Goal: Obtain resource: Download file/media

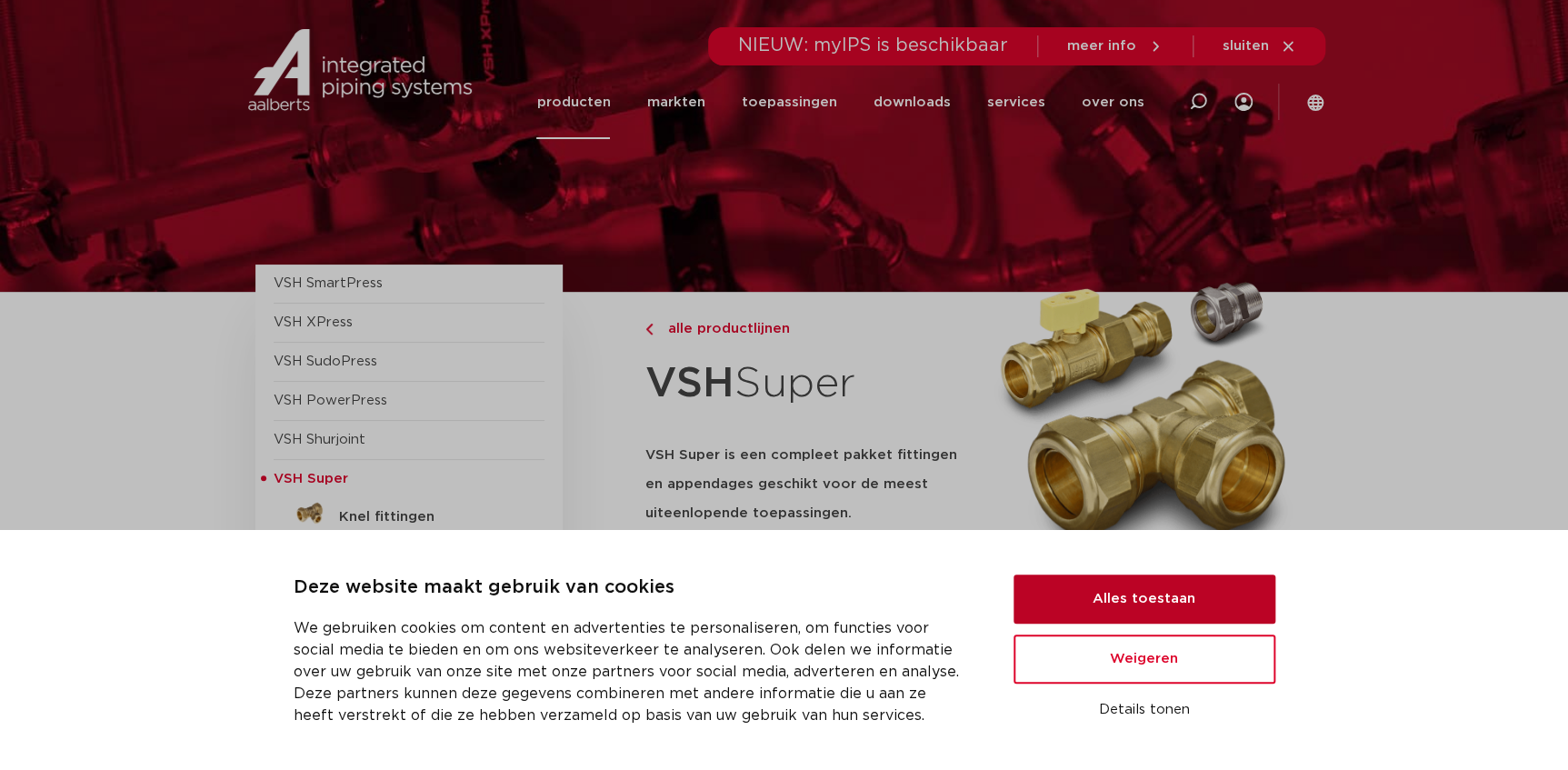
click at [1137, 610] on button "Alles toestaan" at bounding box center [1144, 599] width 262 height 49
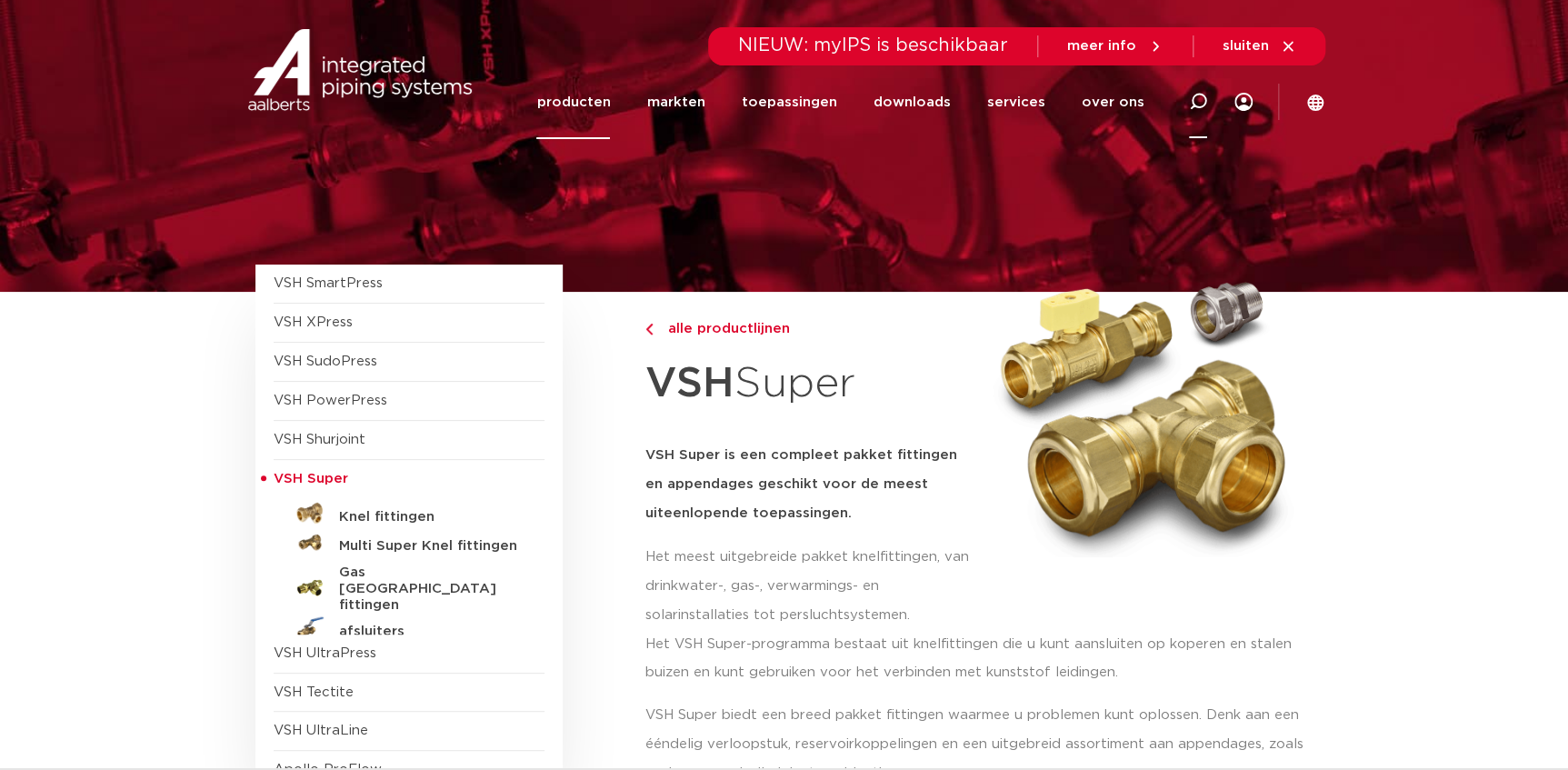
click at [1202, 96] on icon at bounding box center [1198, 101] width 18 height 18
paste input "6550522"
type input "6550522"
click button "Zoeken" at bounding box center [0, 0] width 0 height 0
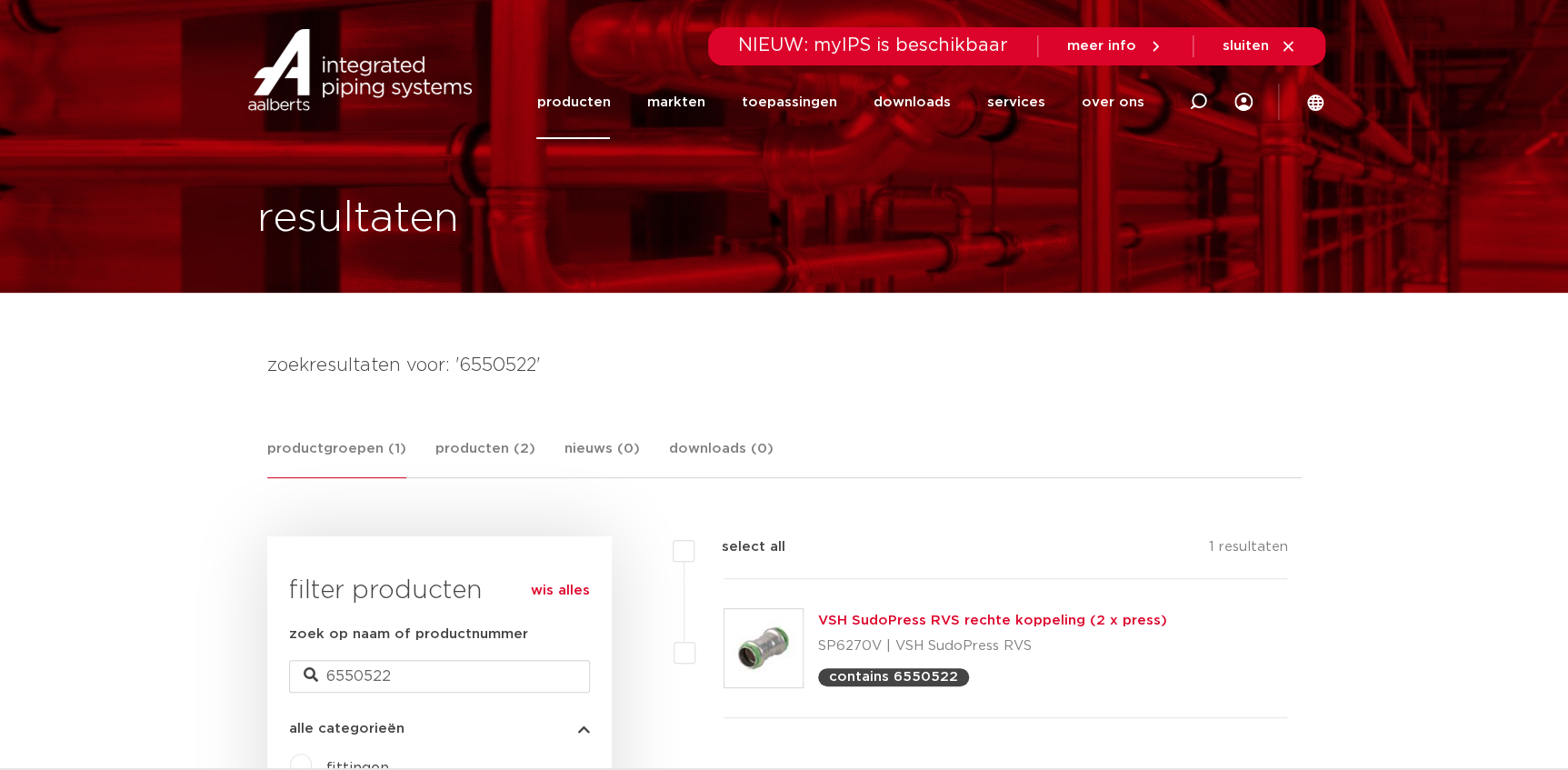
click at [887, 623] on link "VSH SudoPress RVS rechte koppeling (2 x press)" at bounding box center [992, 620] width 349 height 14
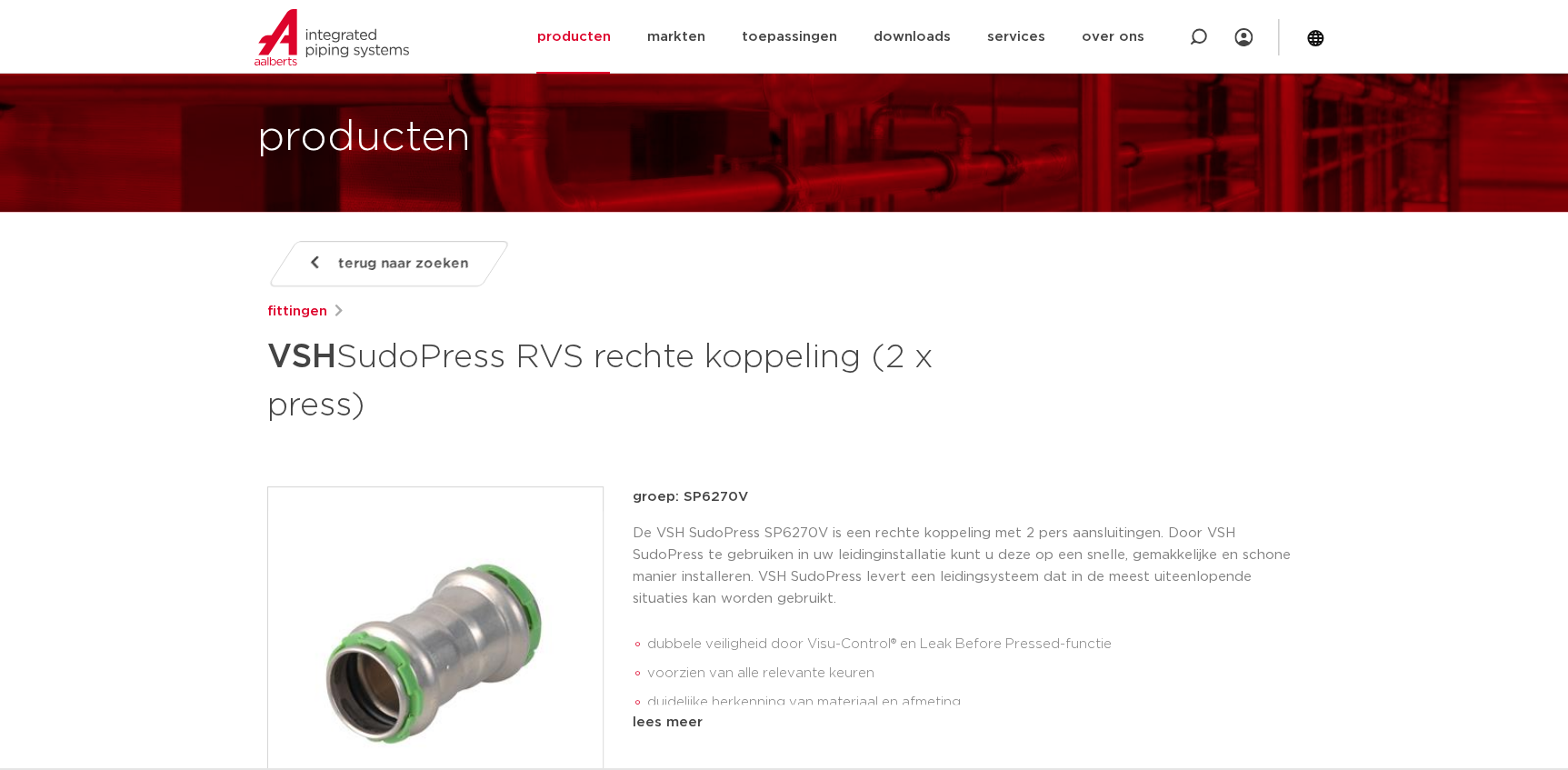
scroll to position [164, 0]
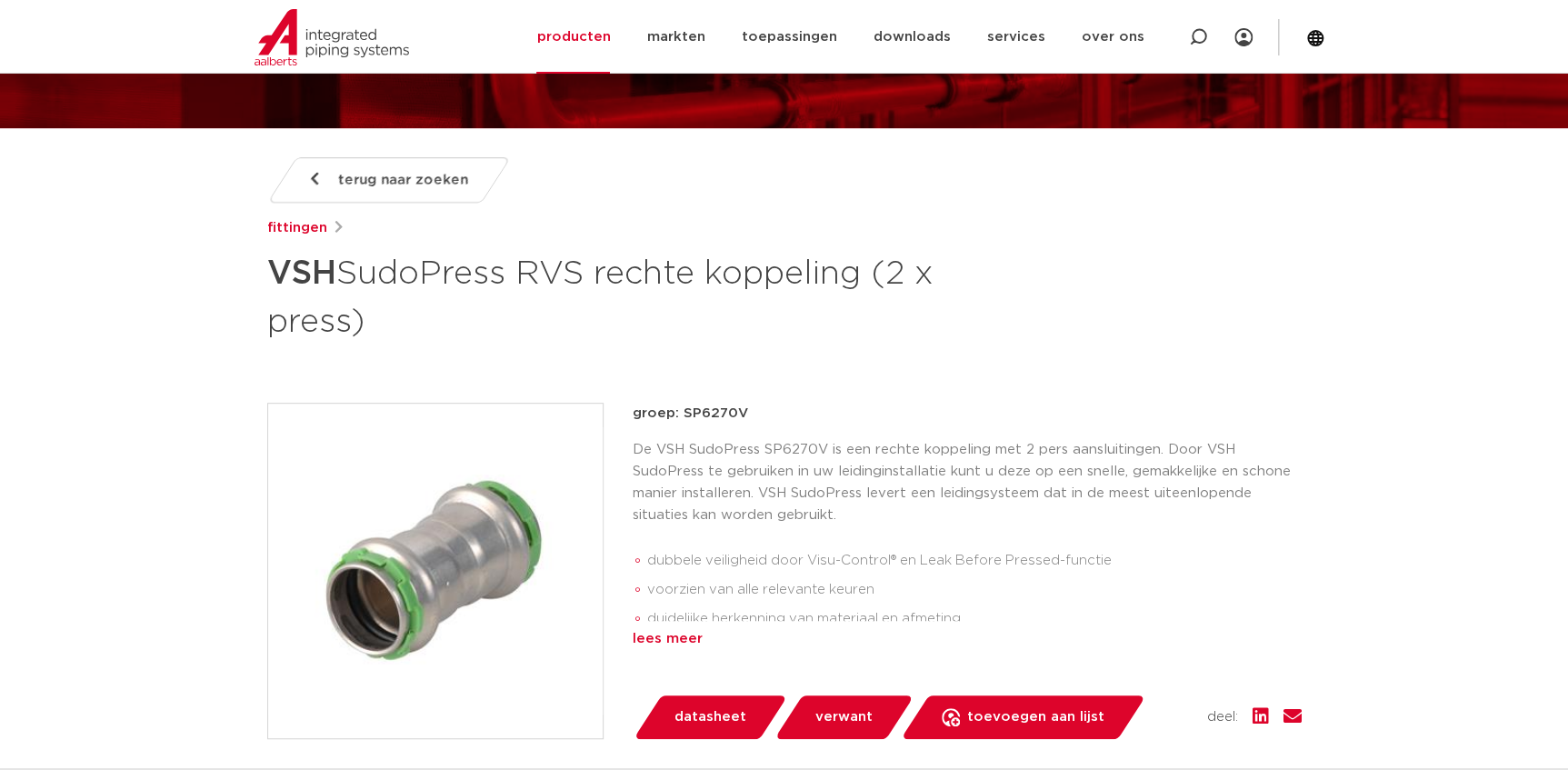
click at [681, 636] on div "lees meer" at bounding box center [968, 639] width 669 height 22
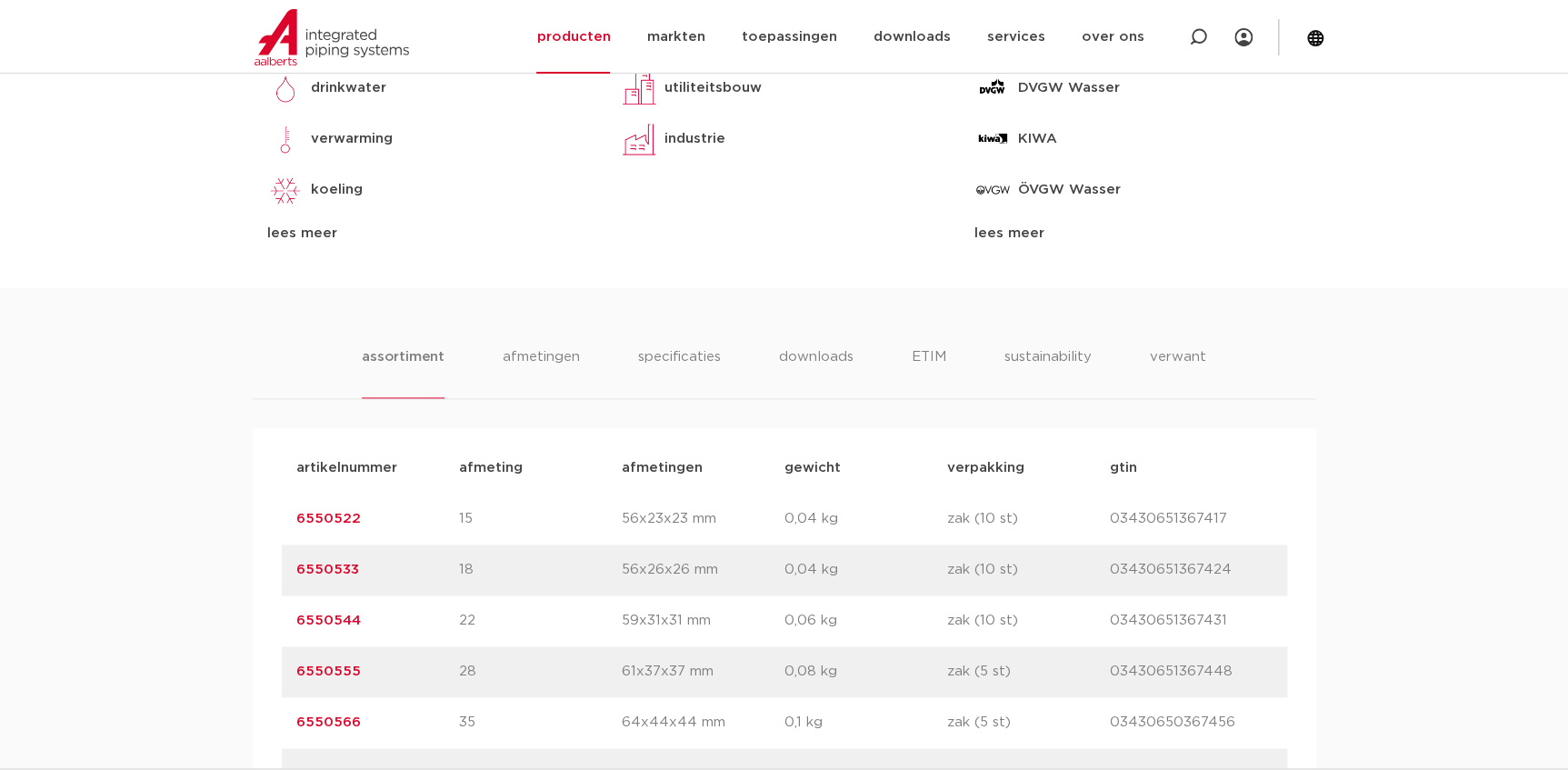
scroll to position [991, 0]
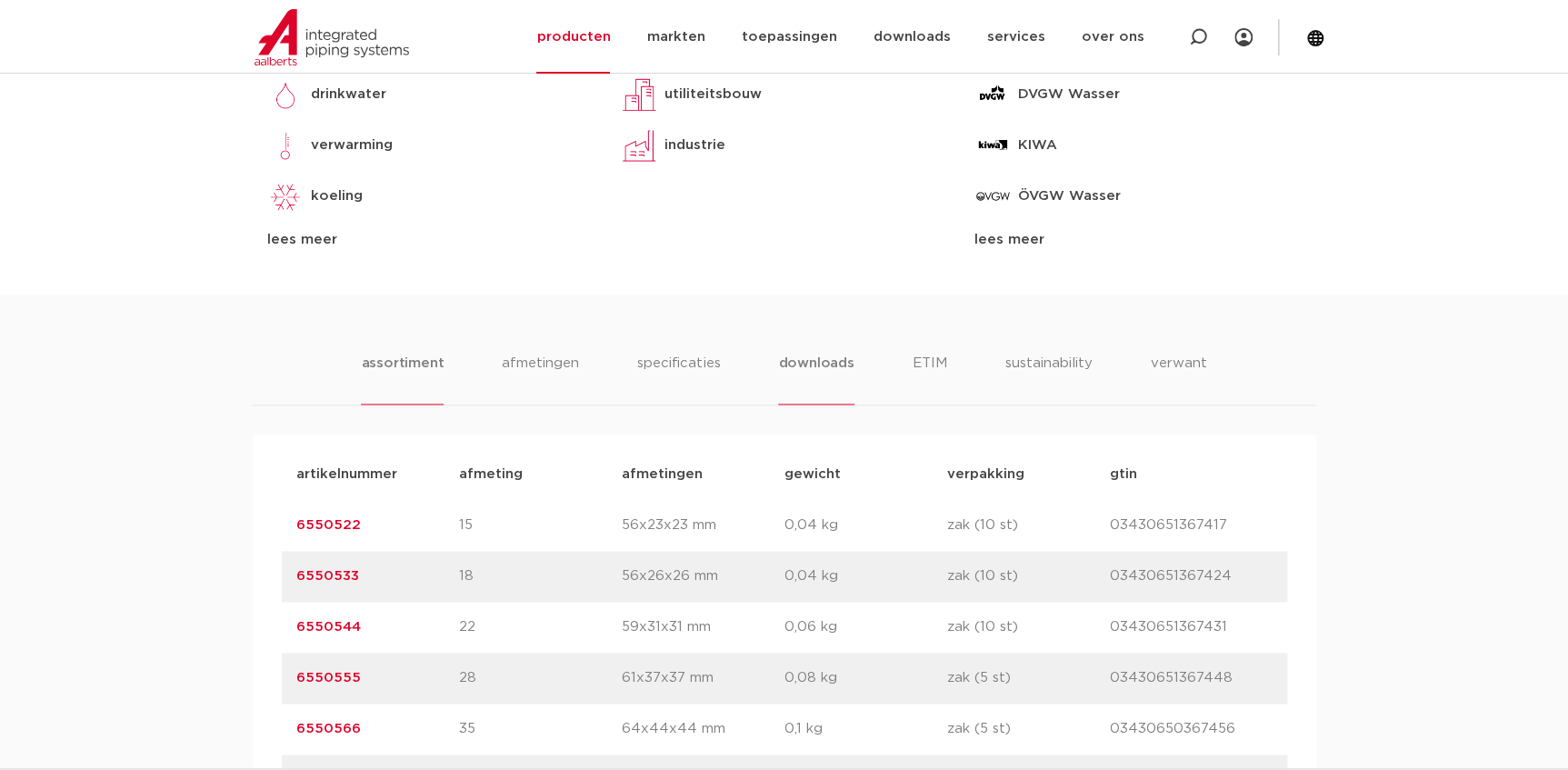
click at [811, 365] on li "downloads" at bounding box center [815, 378] width 76 height 52
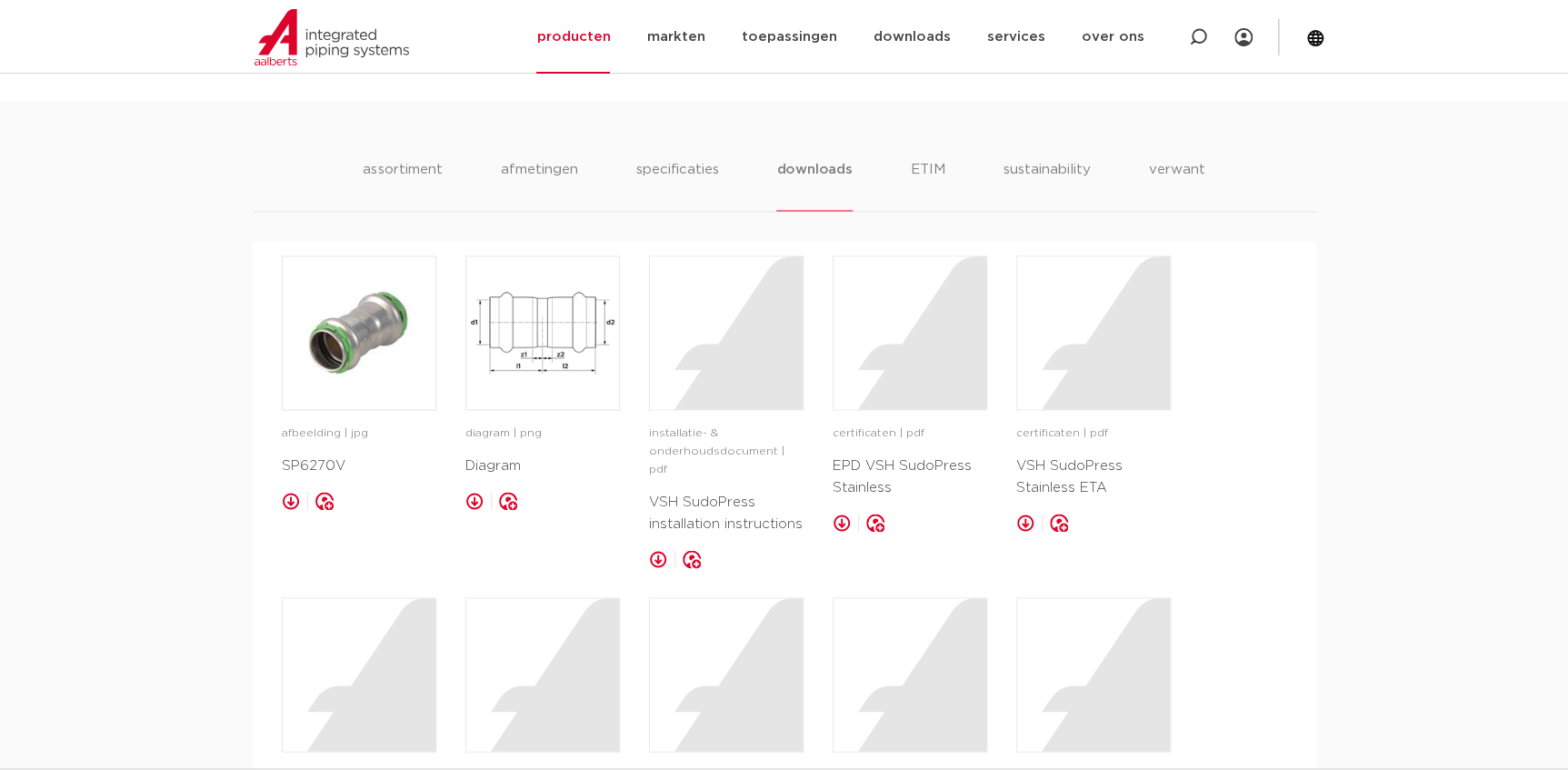
scroll to position [1073, 0]
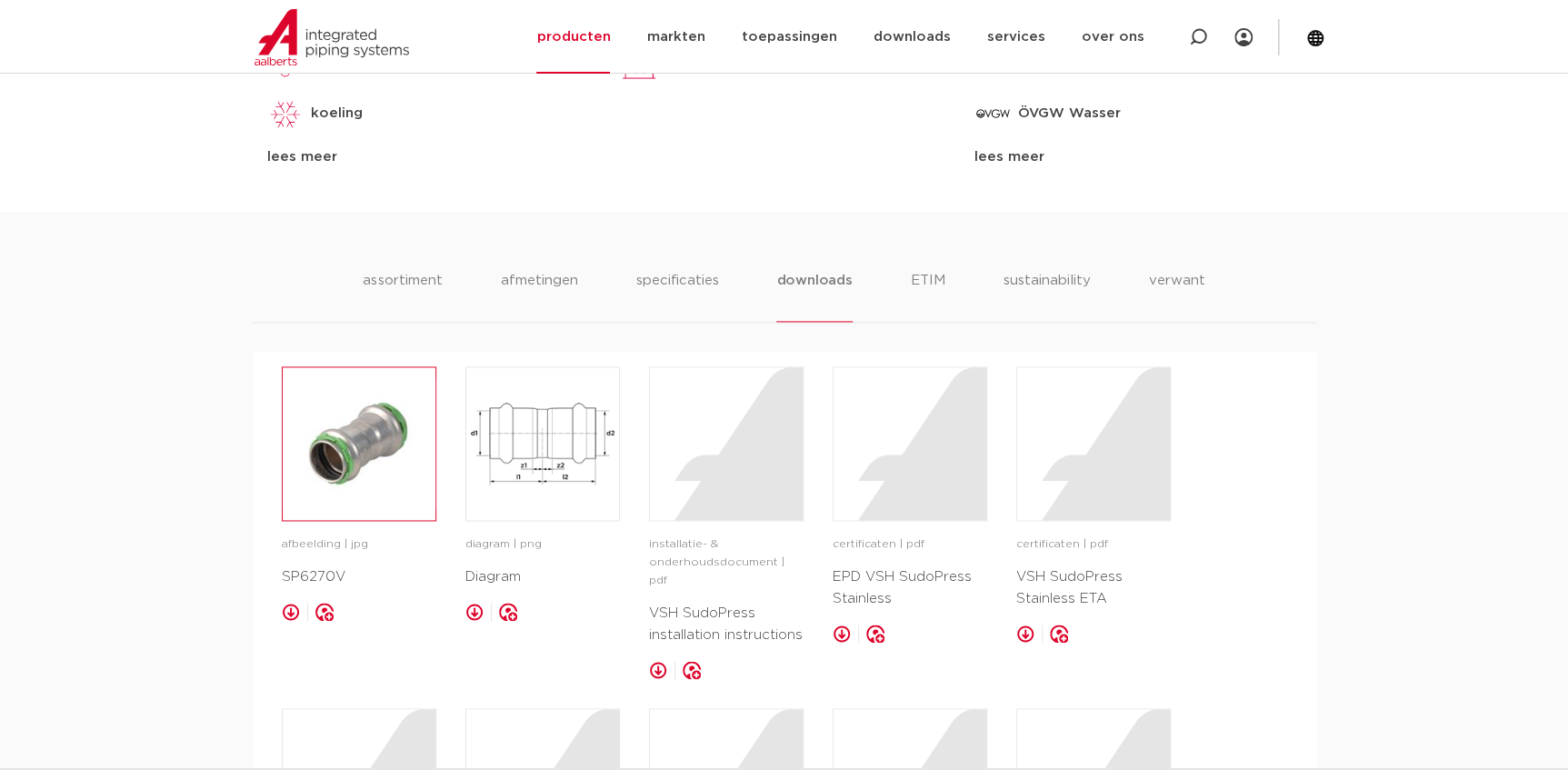
click at [407, 463] on img at bounding box center [358, 443] width 153 height 153
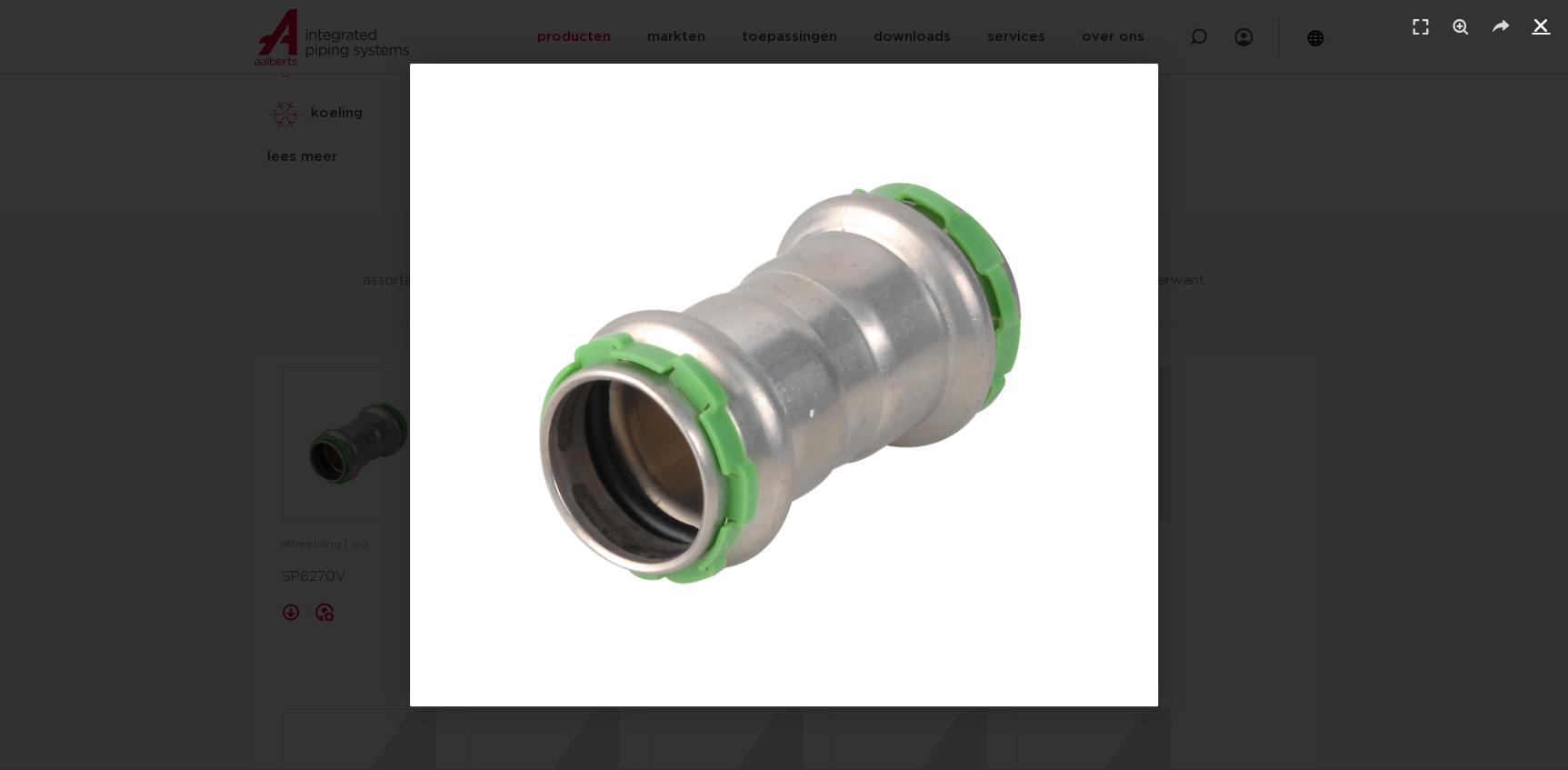
click at [1533, 27] on icon "Sluiten (Esc)" at bounding box center [1540, 26] width 18 height 18
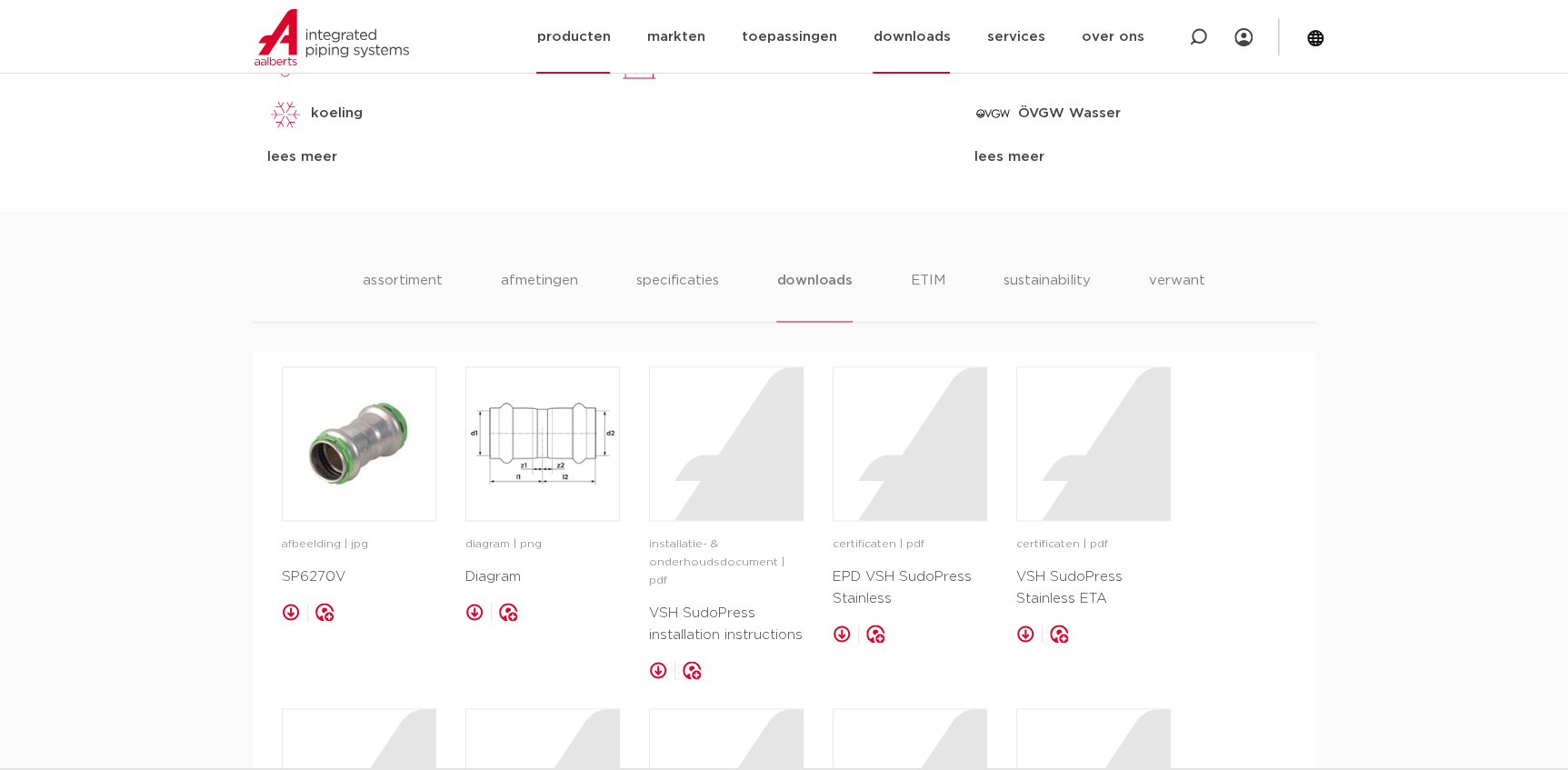
click at [950, 44] on link "downloads" at bounding box center [910, 36] width 77 height 74
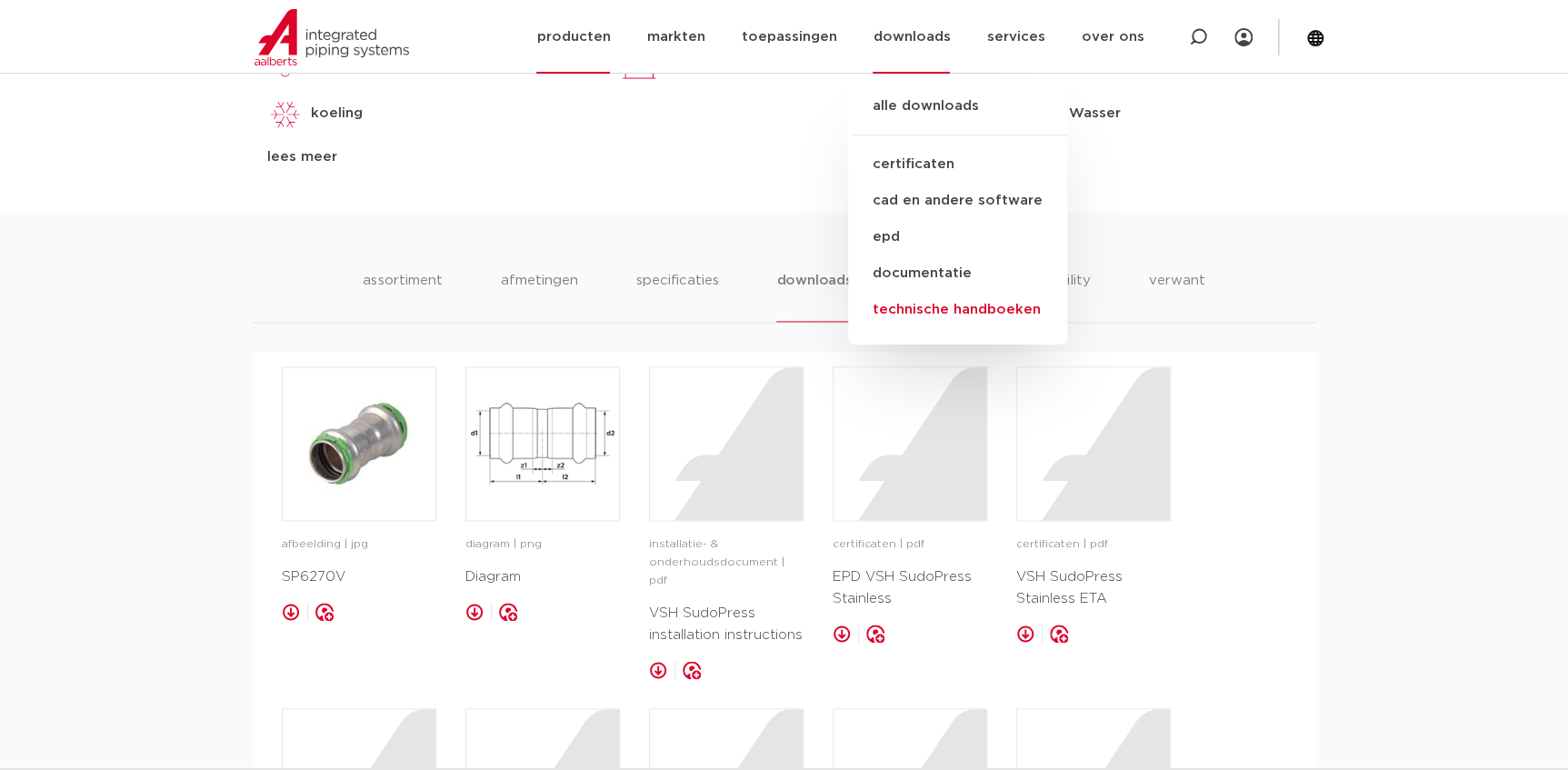
click at [920, 313] on link "technische handboeken" at bounding box center [957, 309] width 220 height 36
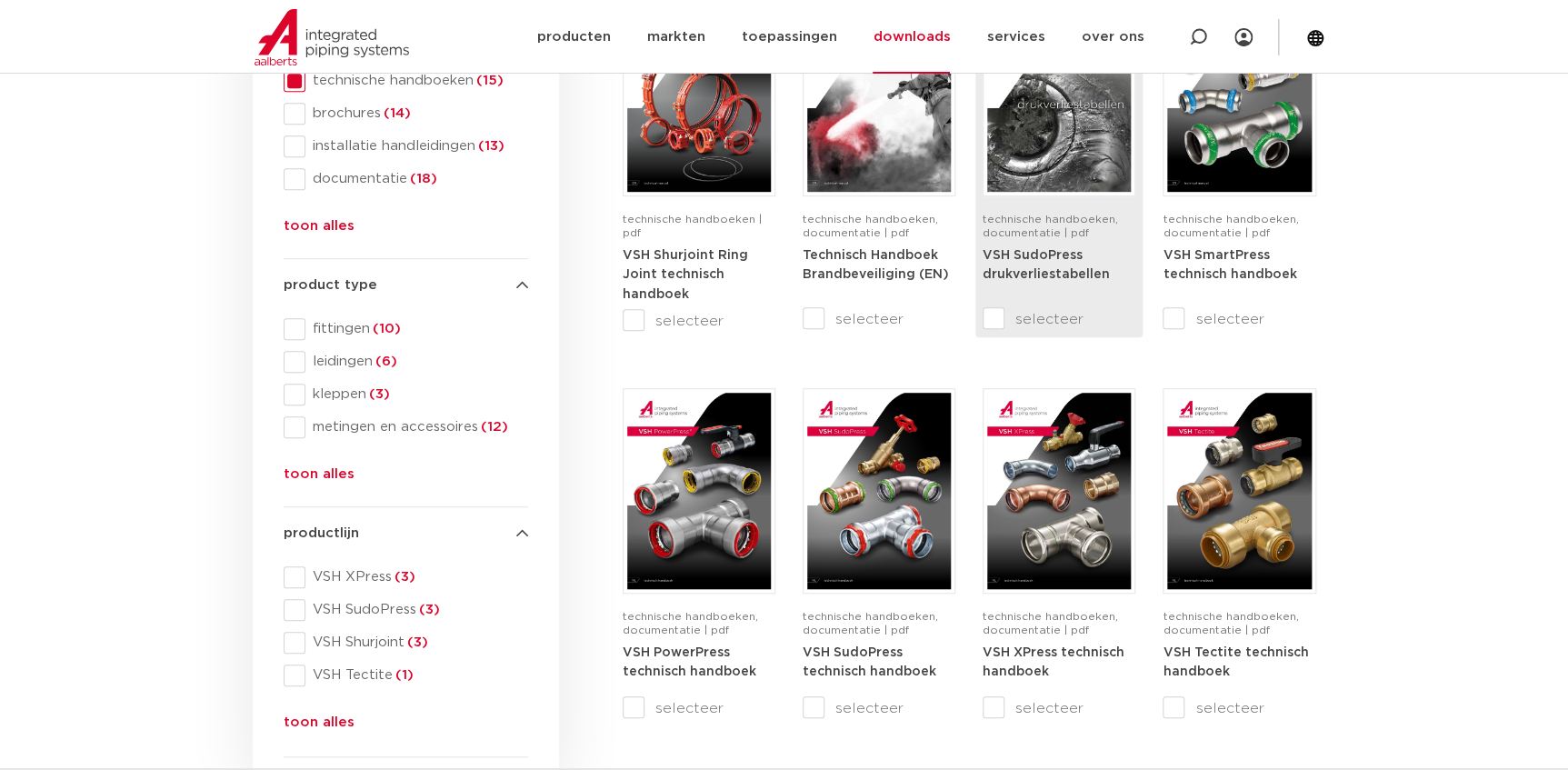
scroll to position [413, 0]
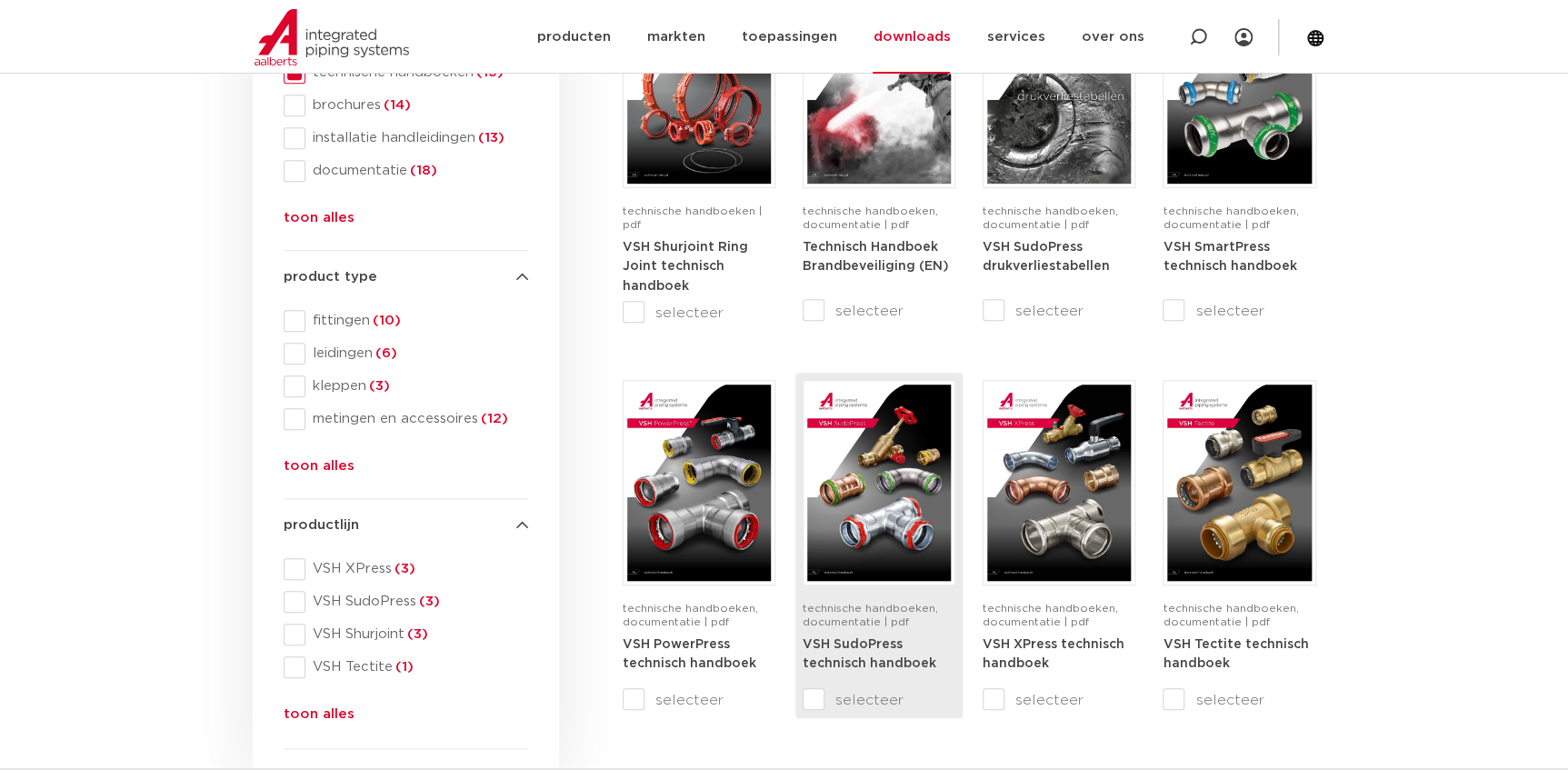
click at [905, 561] on img at bounding box center [879, 482] width 144 height 196
